Goal: Information Seeking & Learning: Learn about a topic

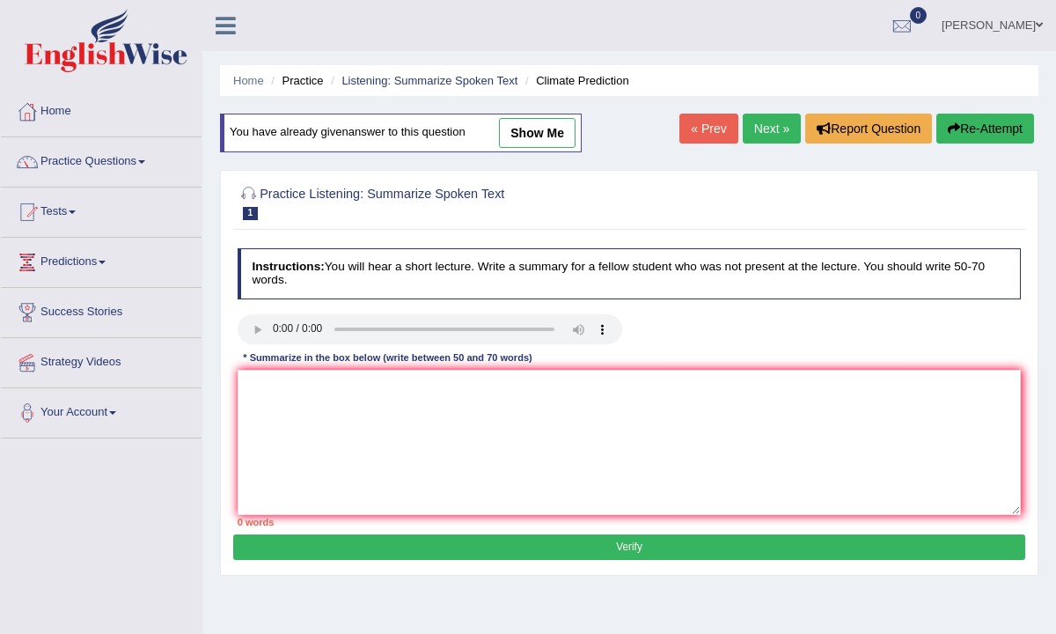
click at [232, 288] on div "Practice Listening: Summarize Spoken Text 1 Climate Prediction Instructions: Yo…" at bounding box center [629, 373] width 819 height 406
drag, startPoint x: 233, startPoint y: 290, endPoint x: 223, endPoint y: 289, distance: 10.7
click at [224, 289] on div "Practice Listening: Summarize Spoken Text 1 Climate Prediction Instructions: Yo…" at bounding box center [629, 373] width 819 height 406
click at [218, 291] on div "Home Practice Listening: Summarize Spoken Text Climate Prediction You have alre…" at bounding box center [629, 440] width 854 height 880
click at [760, 123] on link "Next »" at bounding box center [772, 129] width 58 height 30
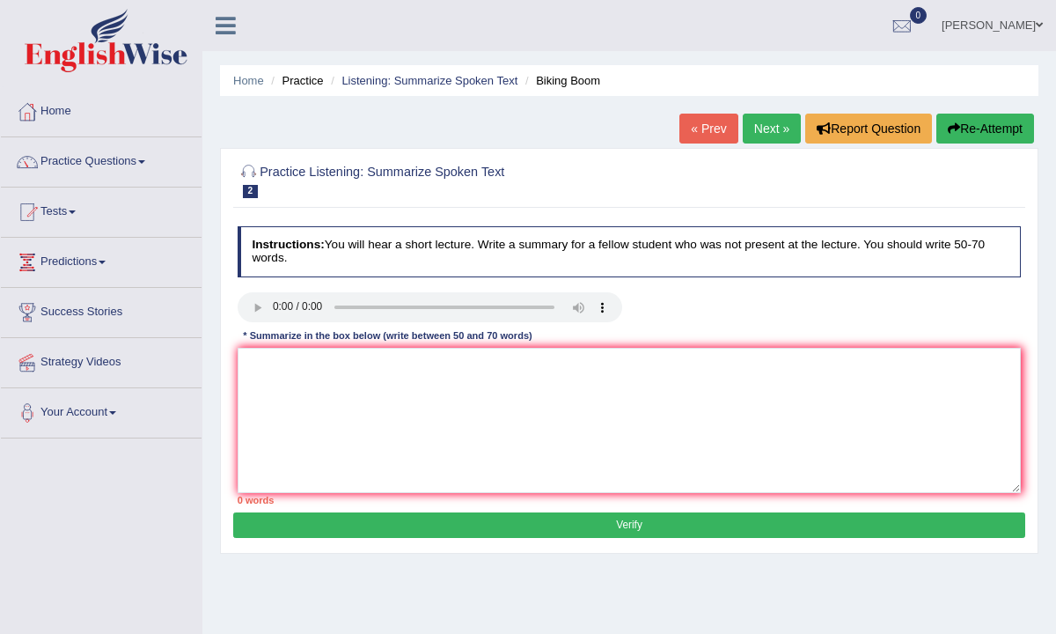
click at [238, 285] on div "Instructions: You will hear a short lecture. Write a summary for a fellow stude…" at bounding box center [628, 365] width 791 height 293
click at [253, 268] on h4 "Instructions: You will hear a short lecture. Write a summary for a fellow stude…" at bounding box center [630, 251] width 784 height 50
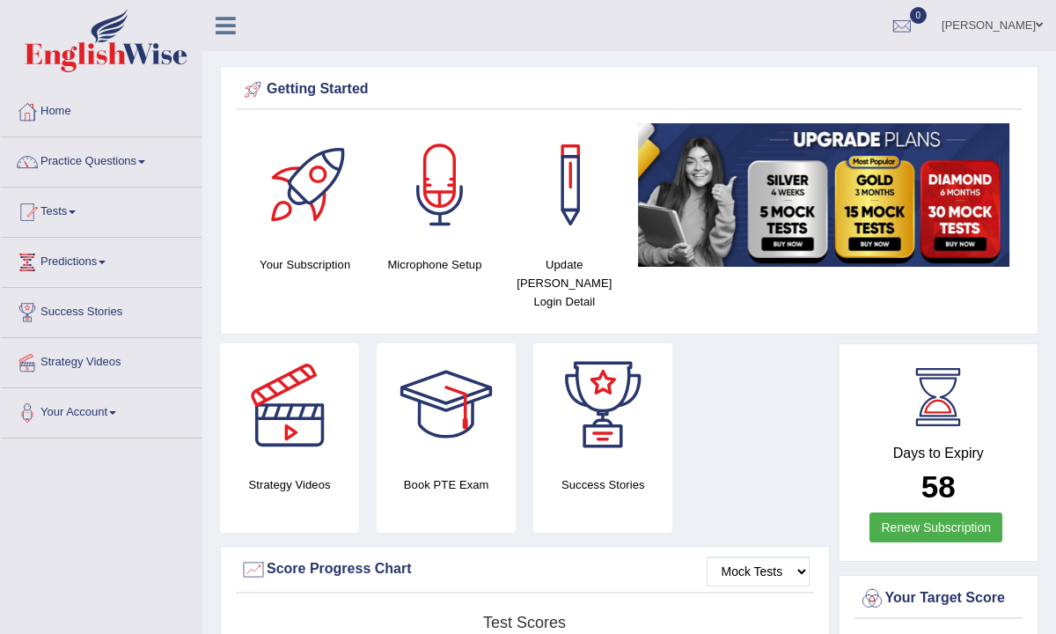
click at [433, 475] on h4 "Book PTE Exam" at bounding box center [446, 484] width 139 height 18
click at [430, 475] on h4 "Book PTE Exam" at bounding box center [446, 484] width 139 height 18
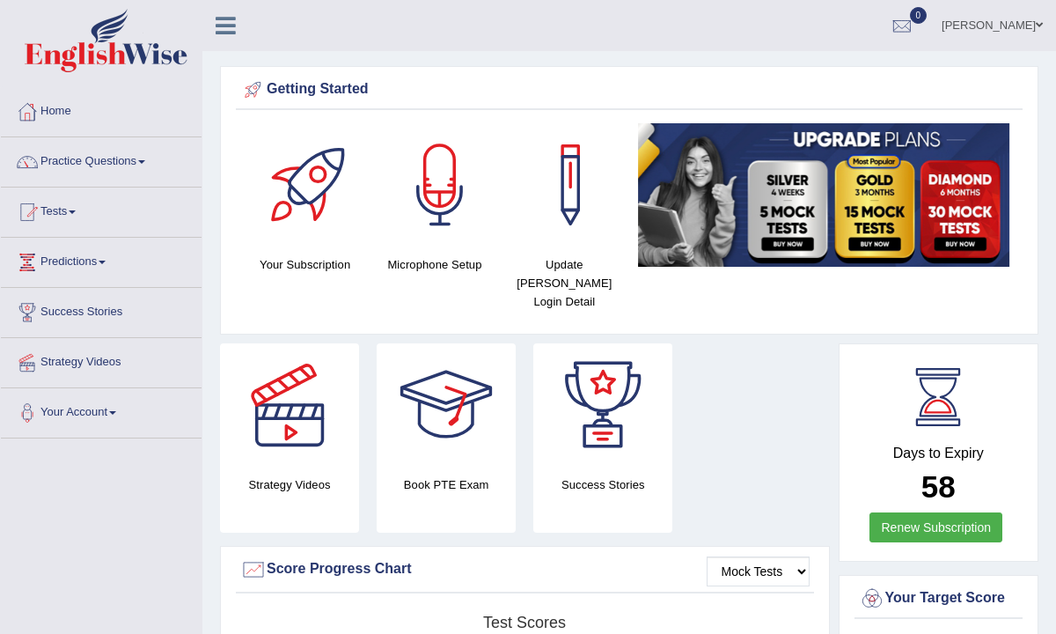
click at [459, 389] on div at bounding box center [446, 404] width 123 height 123
